Goal: Check status: Check status

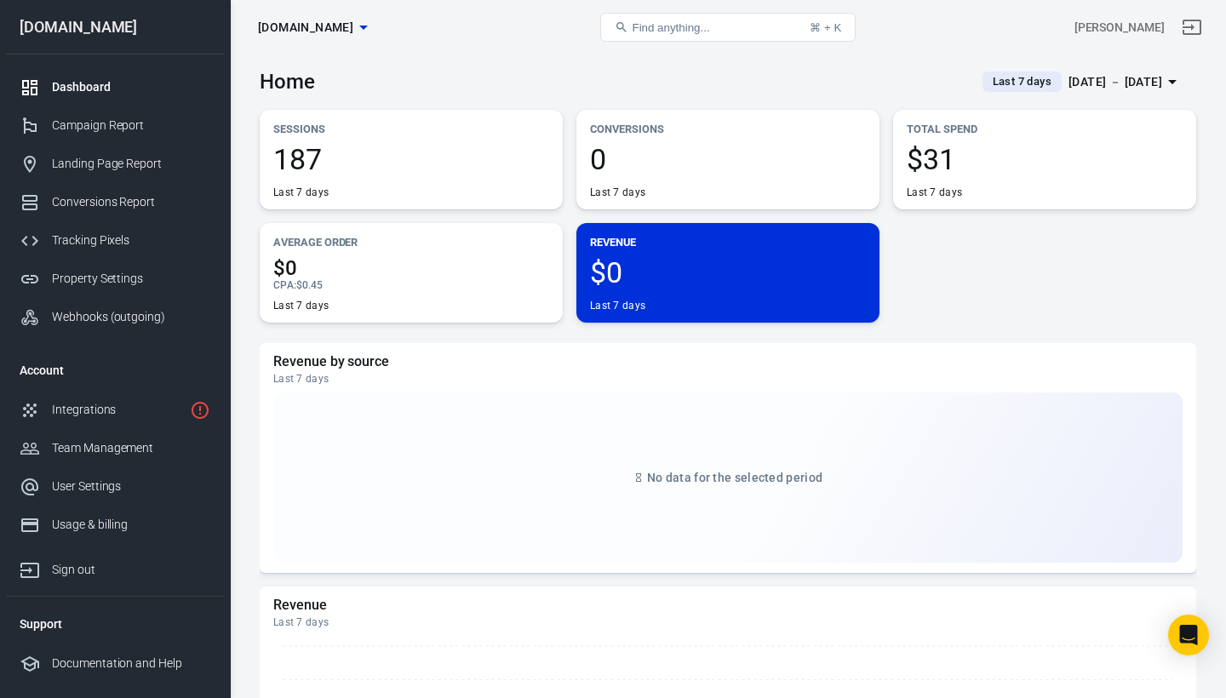
click at [97, 88] on div "Dashboard" at bounding box center [131, 87] width 158 height 18
click at [98, 124] on div "Campaign Report" at bounding box center [131, 126] width 158 height 18
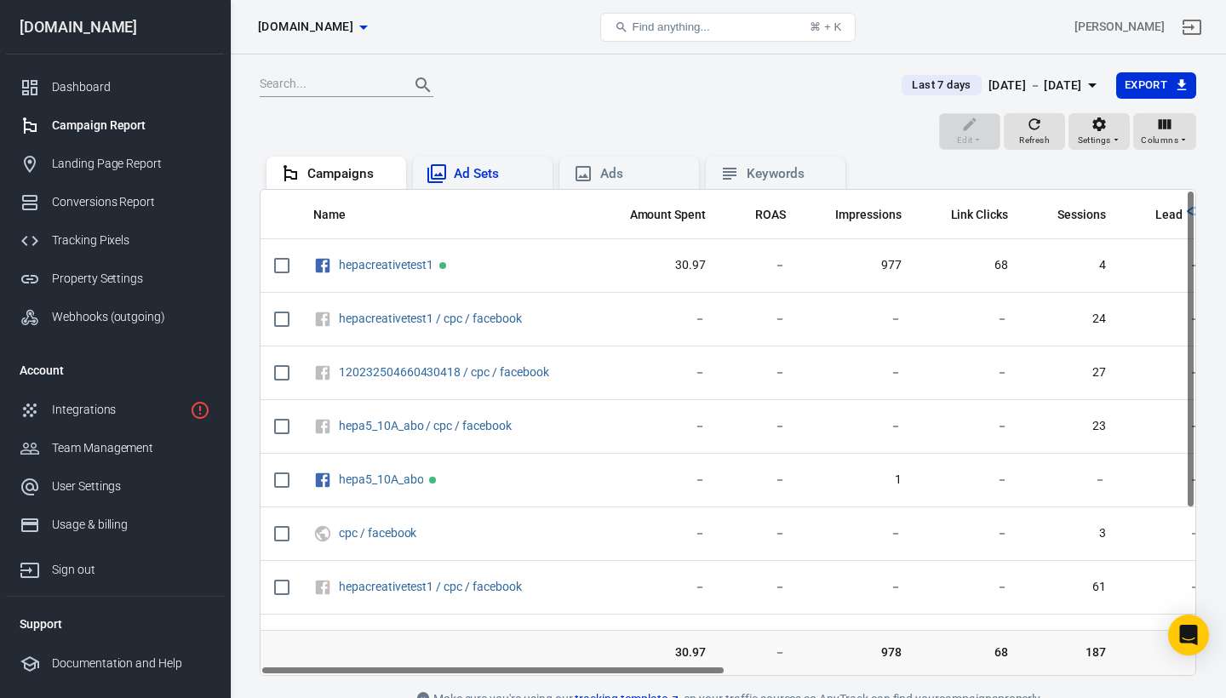
click at [481, 169] on div "Ad Sets" at bounding box center [496, 174] width 85 height 18
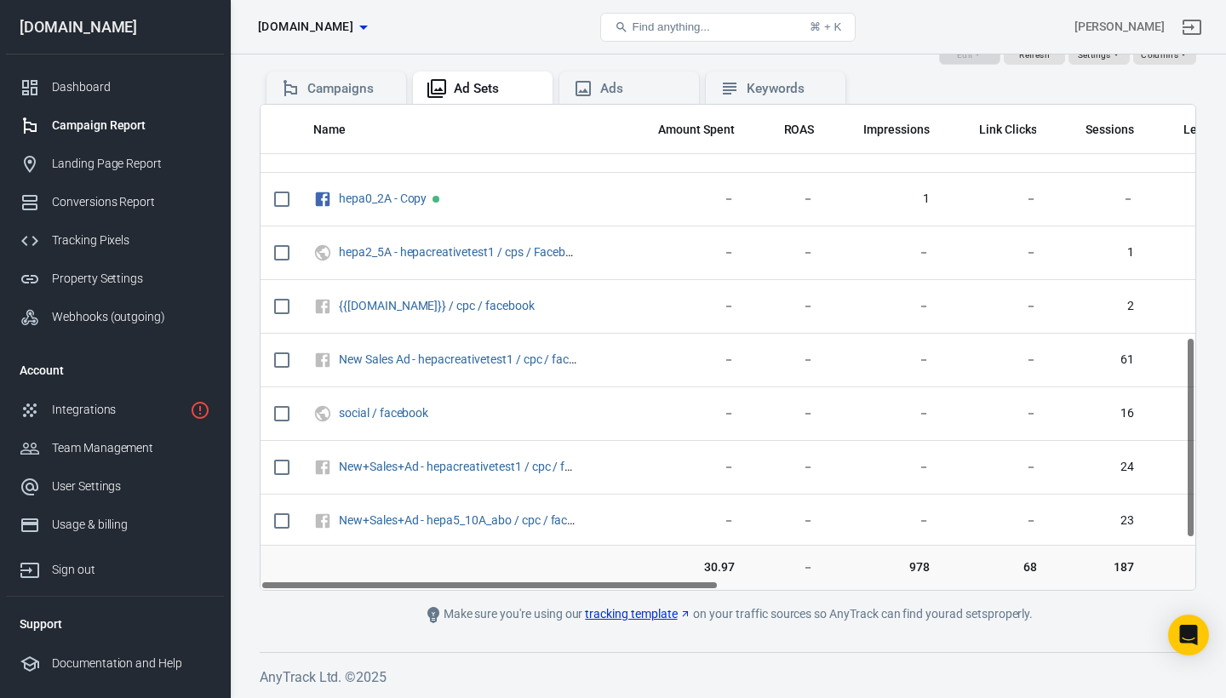
scroll to position [576, 0]
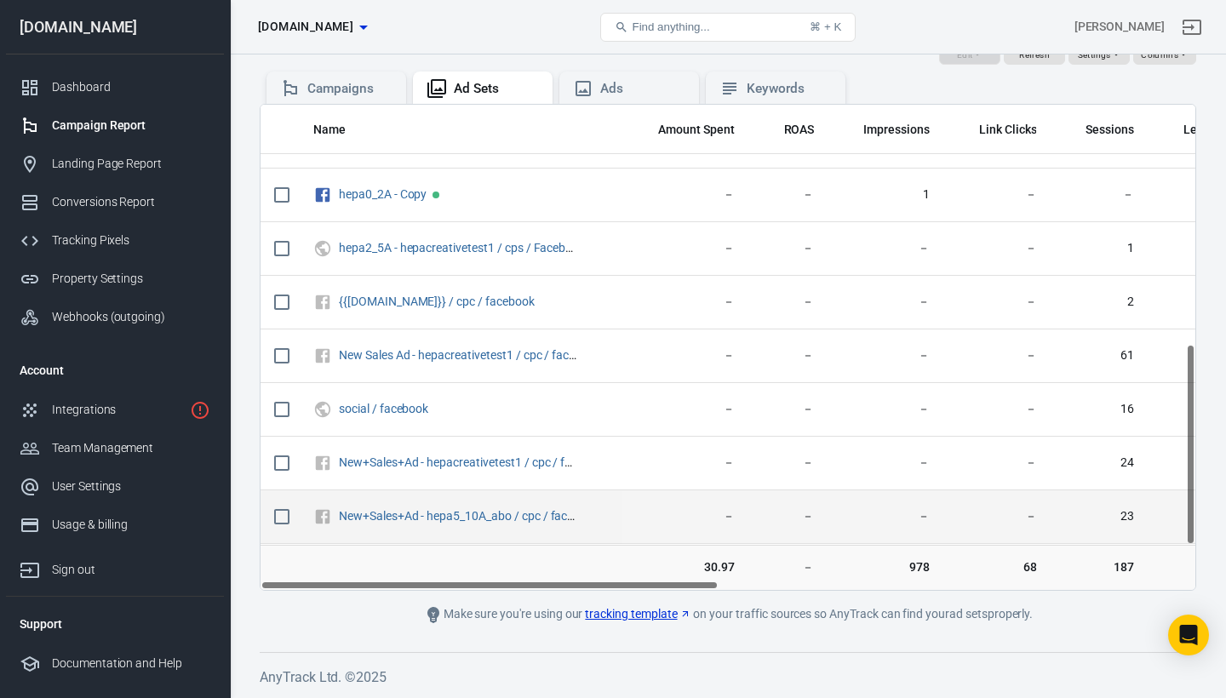
drag, startPoint x: 1191, startPoint y: 278, endPoint x: 1181, endPoint y: 515, distance: 236.9
click at [1183, 518] on div "Name Amount Spent ROAS Impressions Link Clicks Sessions Lead Purchase Revenue A…" at bounding box center [728, 347] width 937 height 487
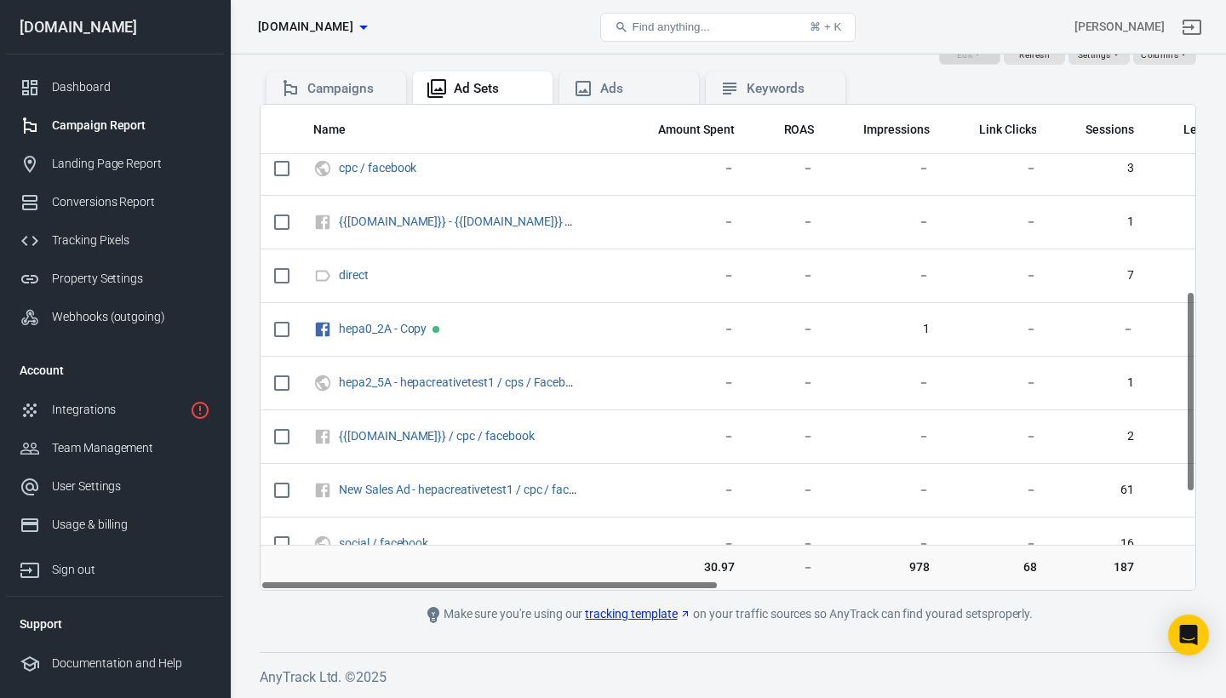
scroll to position [438, 0]
drag, startPoint x: 1191, startPoint y: 515, endPoint x: 1193, endPoint y: 460, distance: 55.4
click at [1193, 460] on div "Name Amount Spent ROAS Impressions Link Clicks Sessions Lead Purchase Revenue A…" at bounding box center [728, 347] width 935 height 485
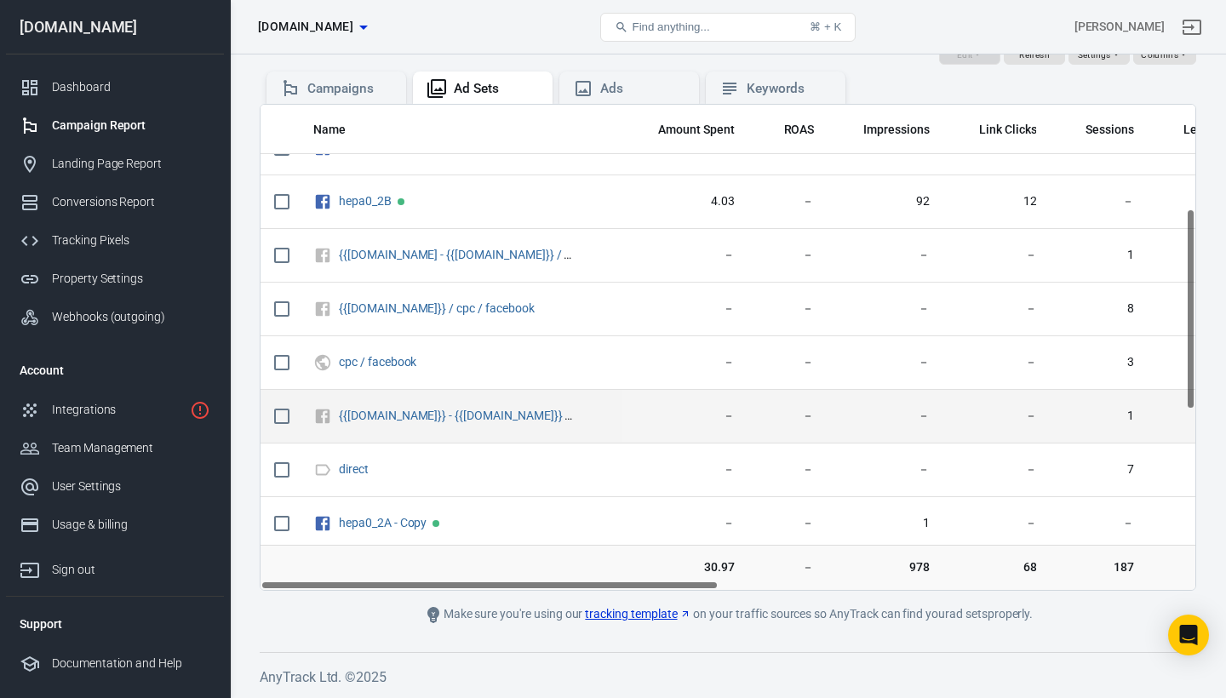
drag, startPoint x: 1193, startPoint y: 460, endPoint x: 1189, endPoint y: 384, distance: 75.9
click at [1189, 383] on div "Name Amount Spent ROAS Impressions Link Clicks Sessions Lead Purchase Revenue A…" at bounding box center [728, 347] width 935 height 485
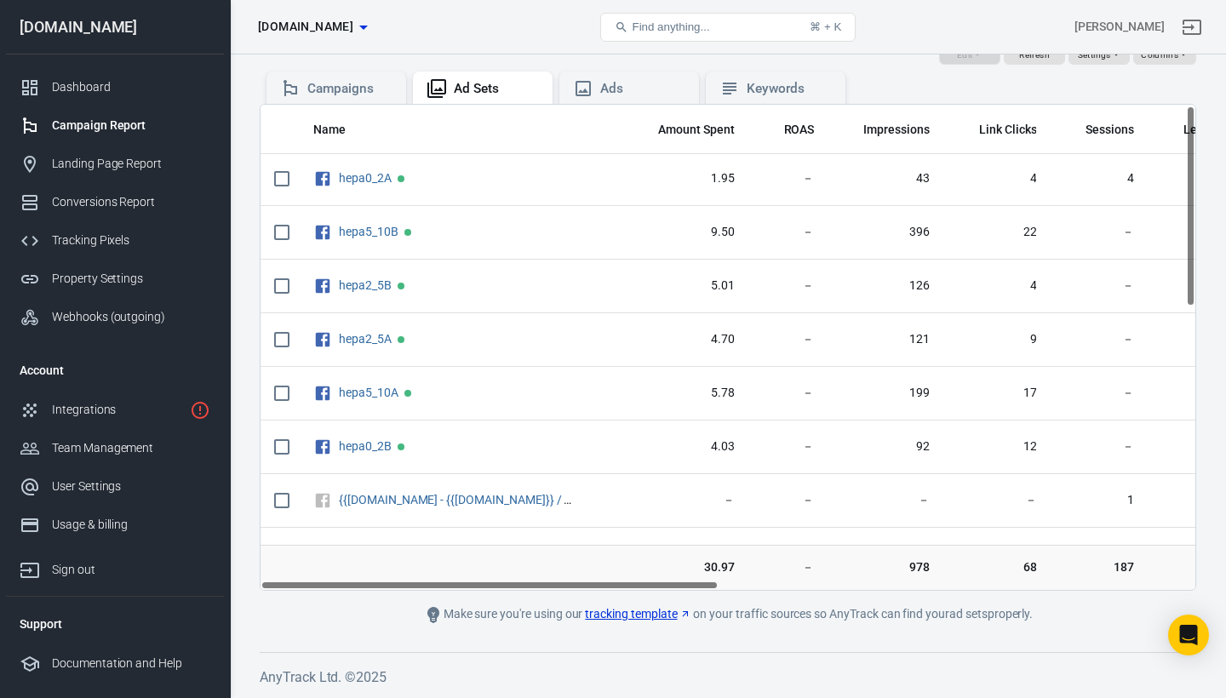
scroll to position [0, 0]
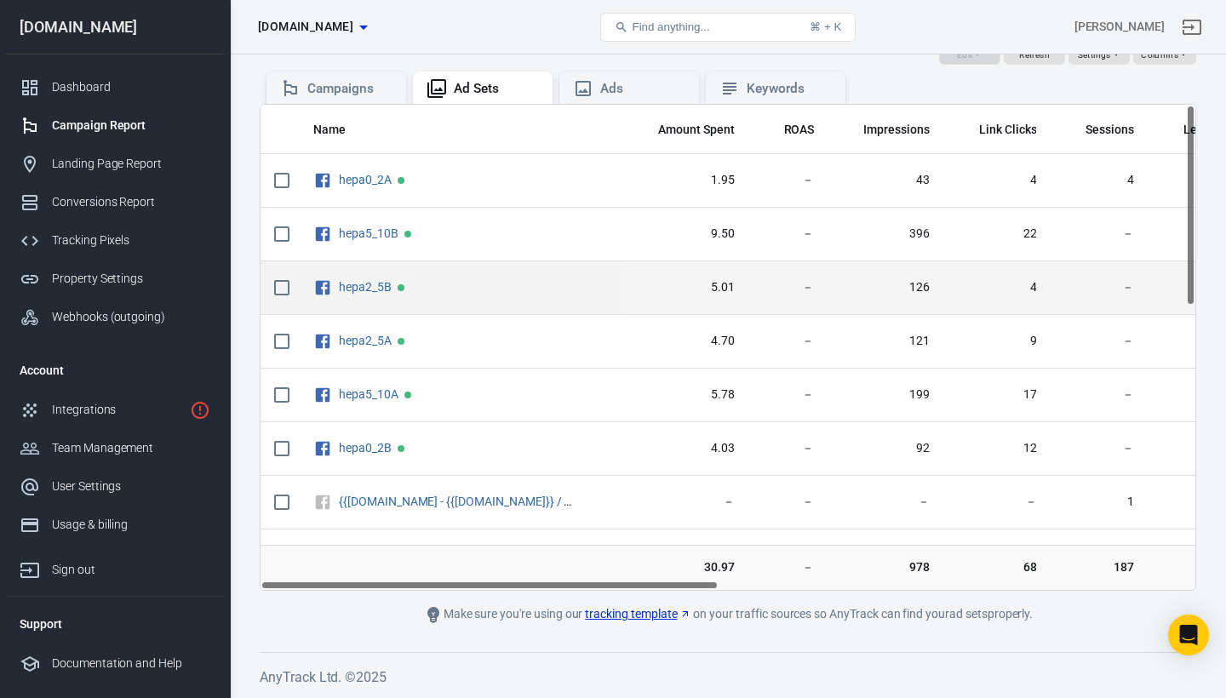
drag, startPoint x: 1189, startPoint y: 384, endPoint x: 1190, endPoint y: 269, distance: 114.9
click at [1190, 269] on div "Name Amount Spent ROAS Impressions Link Clicks Sessions Lead Purchase Revenue A…" at bounding box center [728, 347] width 935 height 485
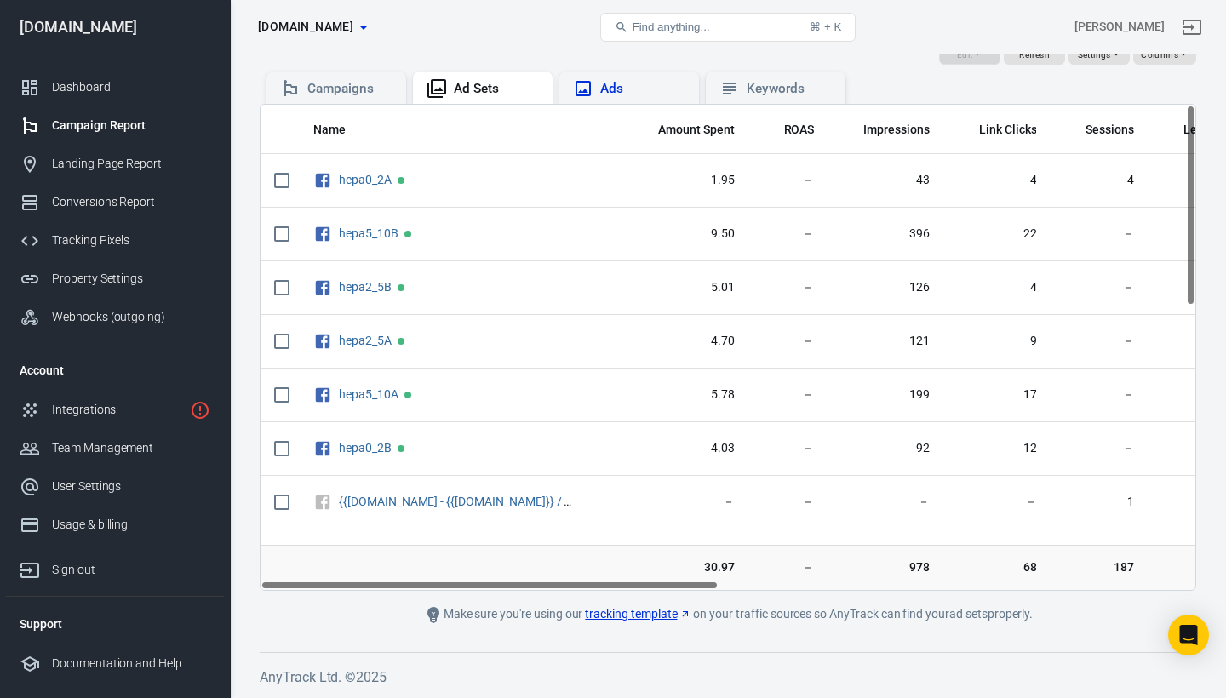
click at [638, 92] on div "Ads" at bounding box center [642, 89] width 85 height 18
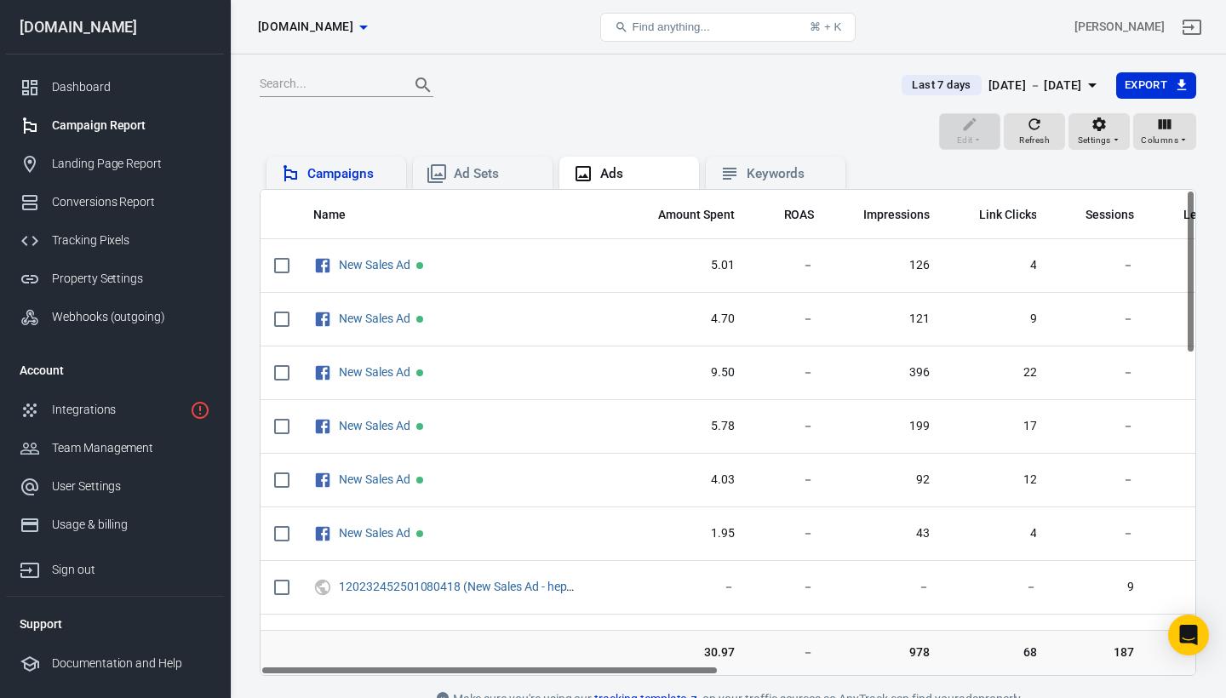
click at [372, 163] on div "Campaigns" at bounding box center [336, 173] width 112 height 20
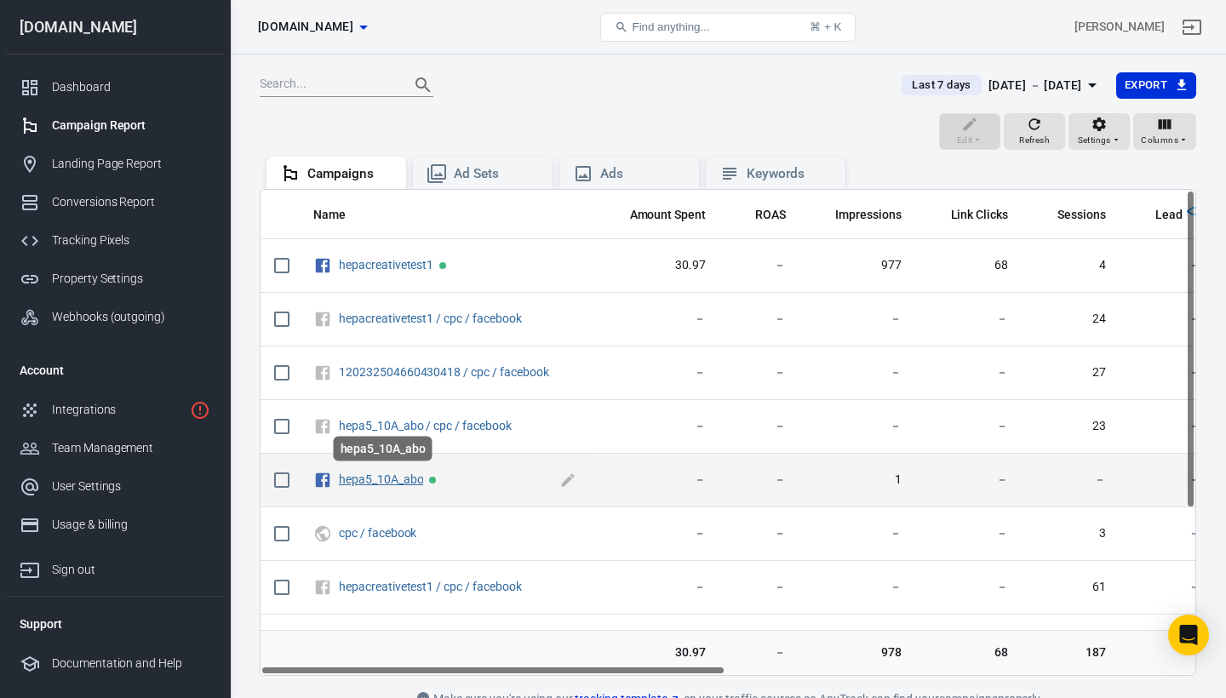
click at [358, 479] on link "hepa5_10A_abo" at bounding box center [381, 480] width 84 height 14
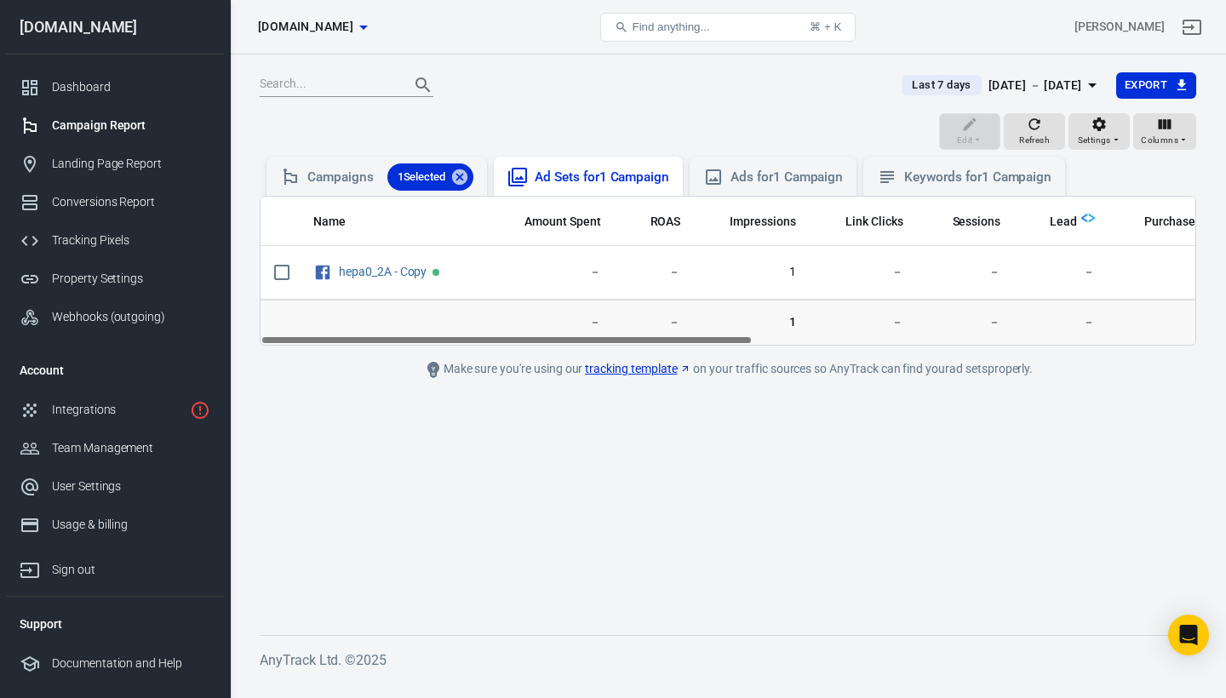
click at [611, 181] on div "Ad Sets for 1 Campaign" at bounding box center [602, 178] width 135 height 18
click at [761, 169] on div "Ads for 1 Campaign" at bounding box center [786, 178] width 112 height 18
click at [633, 171] on div "Ad Sets for 1 Campaign" at bounding box center [602, 178] width 135 height 18
click at [135, 125] on div "Campaign Report" at bounding box center [131, 126] width 158 height 18
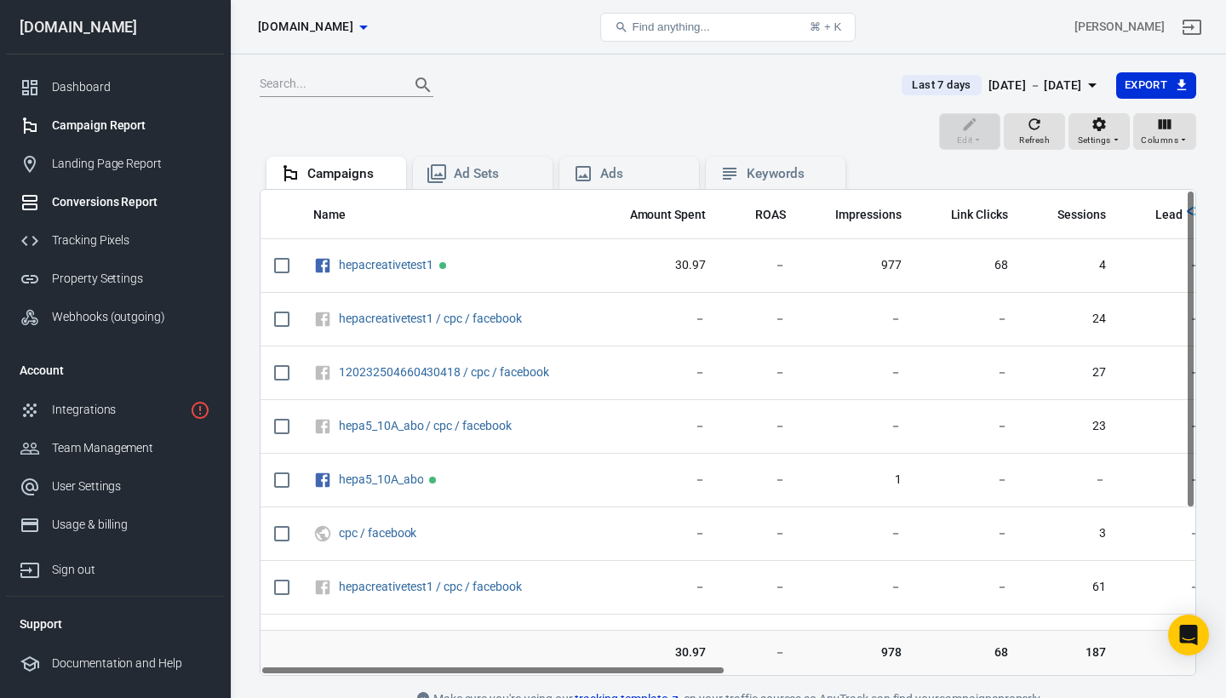
click at [132, 206] on div "Conversions Report" at bounding box center [131, 202] width 158 height 18
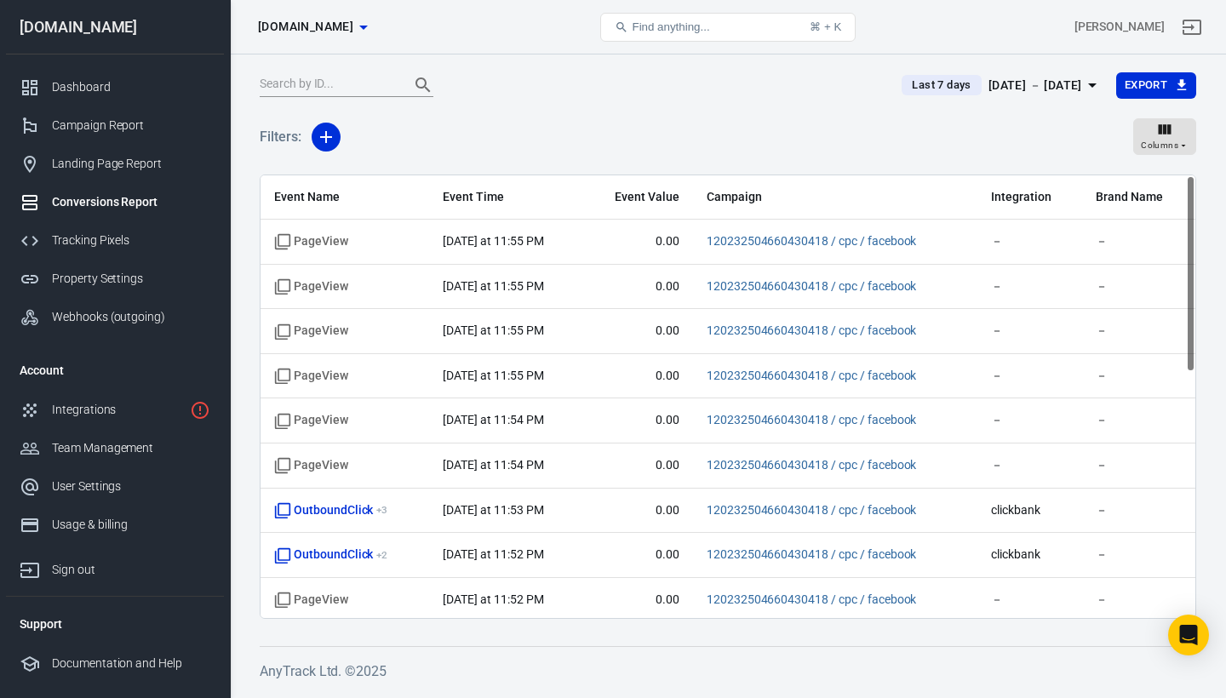
click at [905, 91] on span "Last 7 days" at bounding box center [941, 85] width 72 height 17
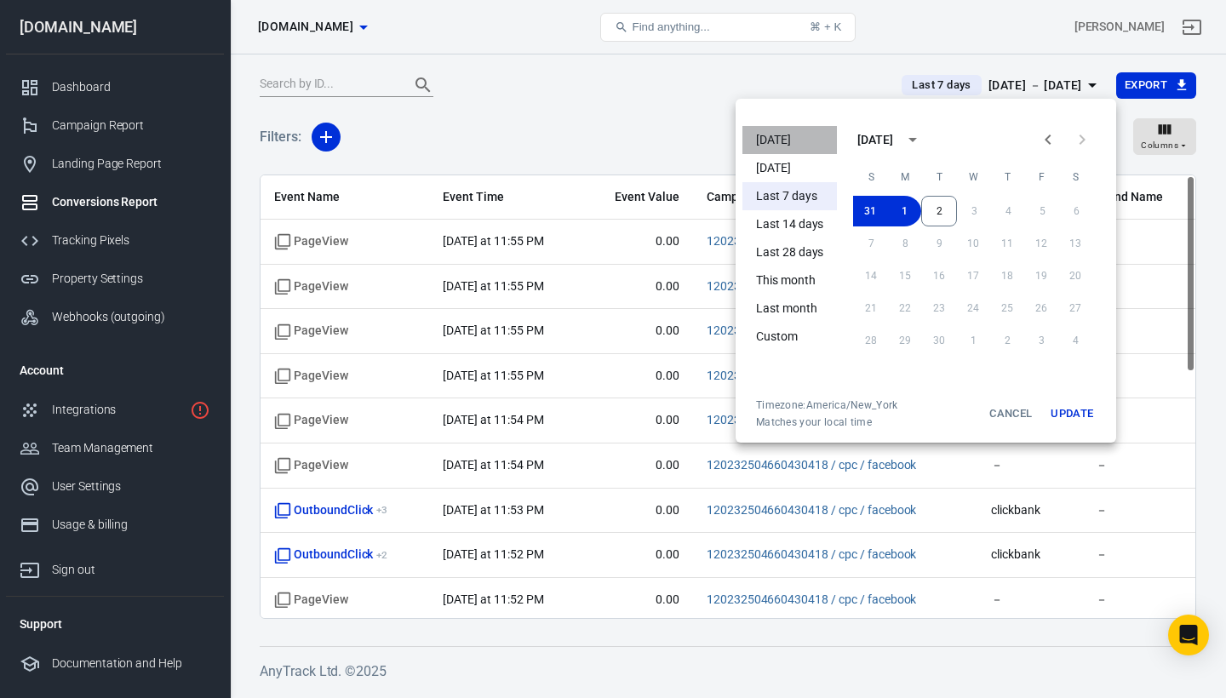
click at [783, 150] on li "[DATE]" at bounding box center [789, 140] width 95 height 28
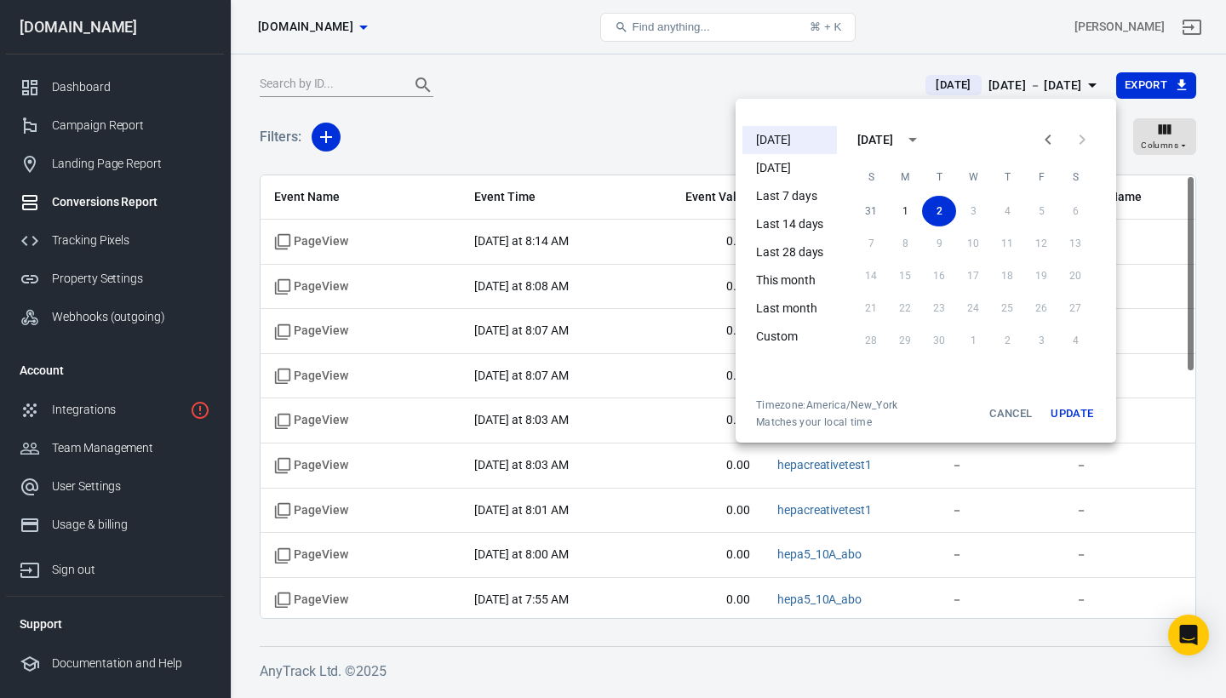
click at [644, 116] on div at bounding box center [613, 349] width 1226 height 698
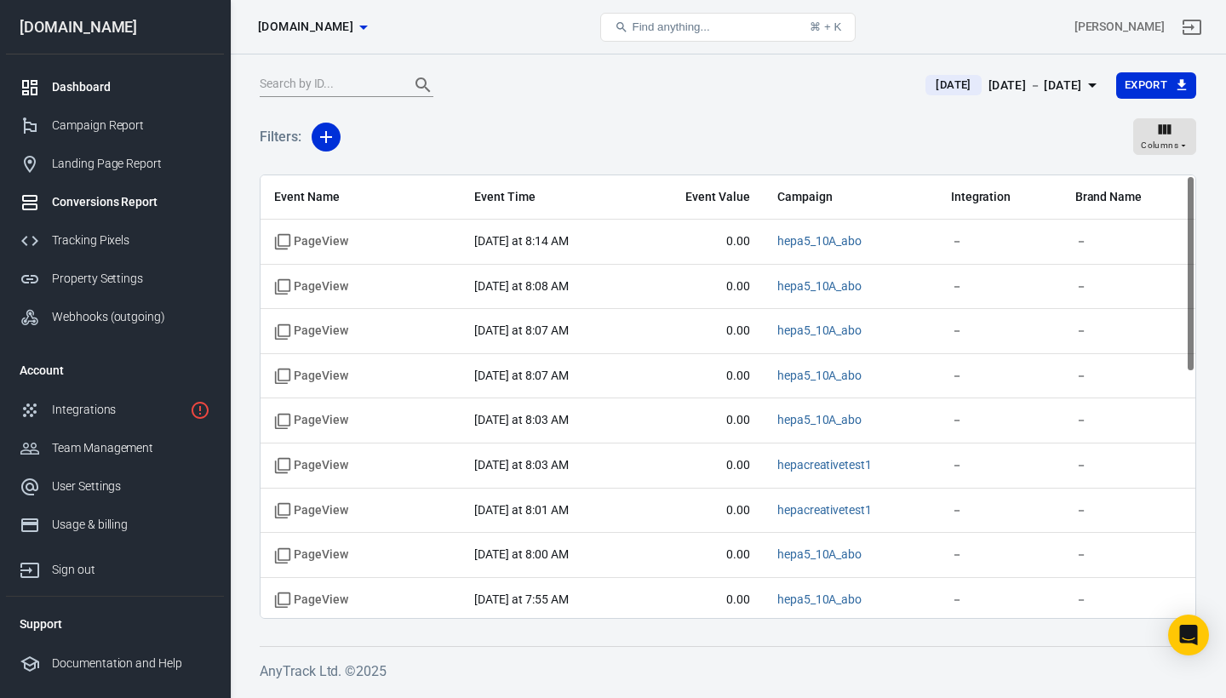
click at [89, 99] on link "Dashboard" at bounding box center [115, 87] width 218 height 38
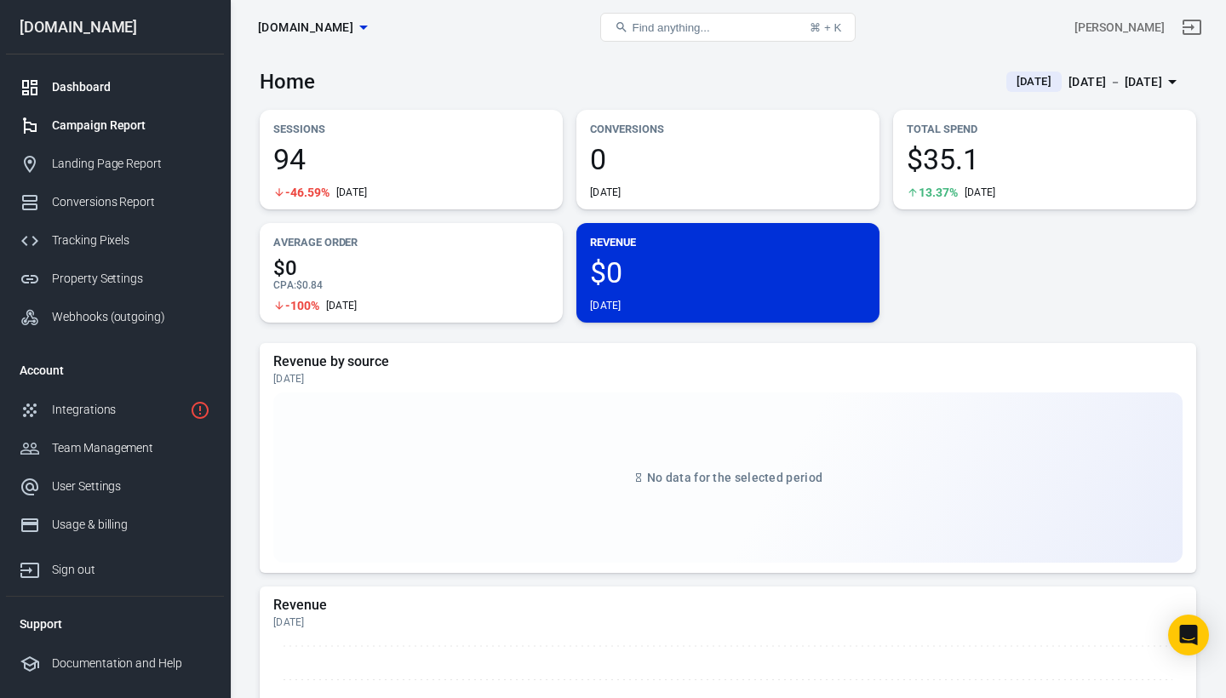
click at [117, 128] on div "Campaign Report" at bounding box center [131, 126] width 158 height 18
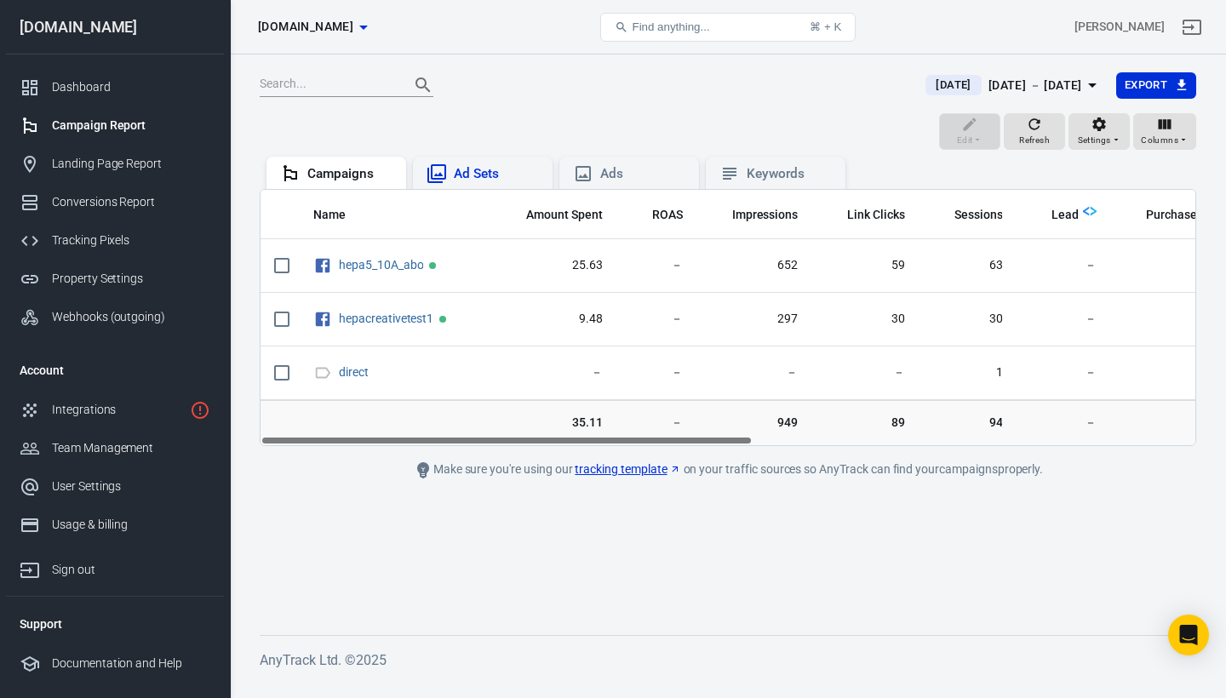
click at [470, 177] on div "Ad Sets" at bounding box center [496, 174] width 85 height 18
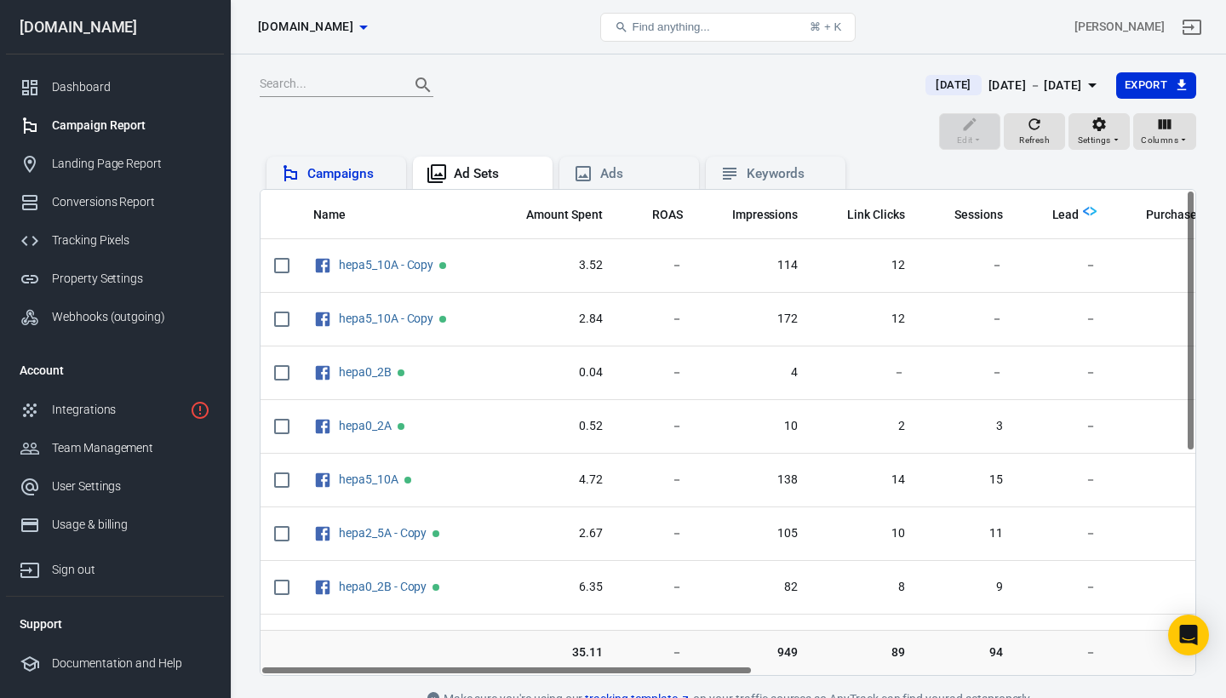
click at [367, 175] on div "Campaigns" at bounding box center [349, 174] width 85 height 18
